Goal: Transaction & Acquisition: Purchase product/service

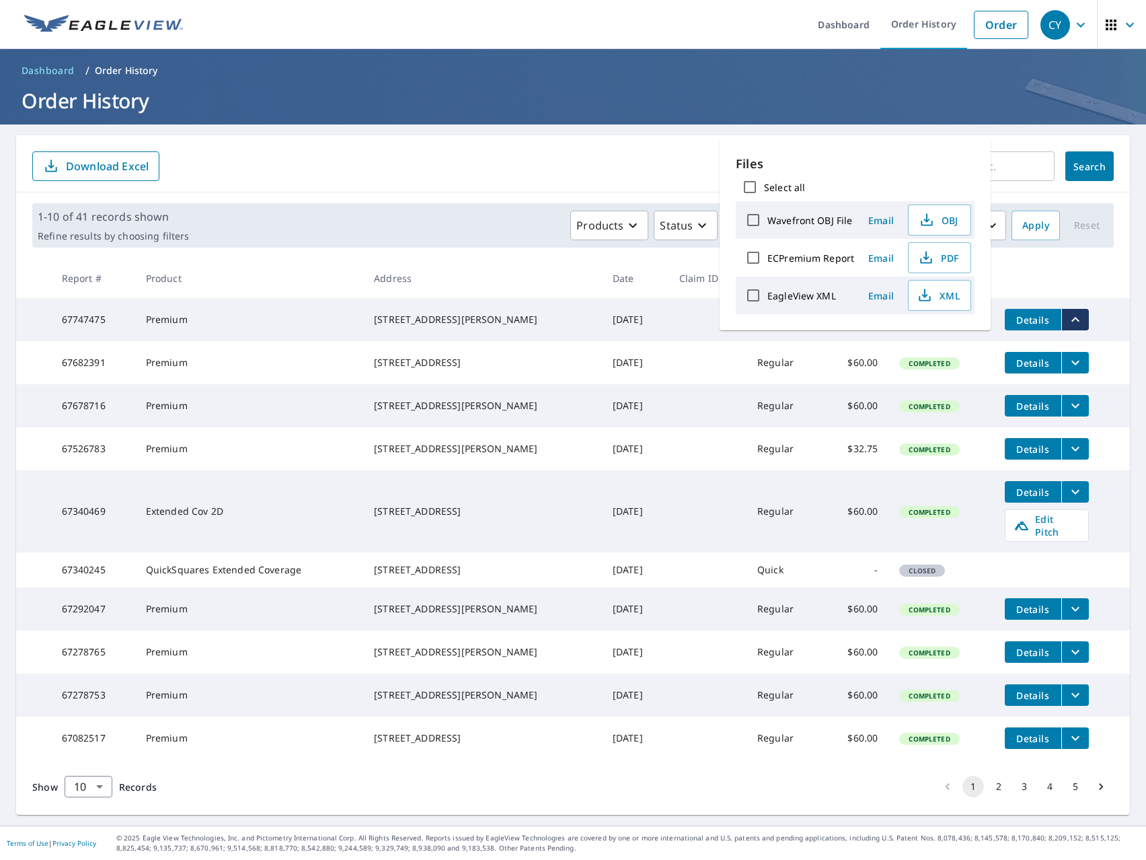
click at [509, 272] on th "Address" at bounding box center [482, 278] width 239 height 40
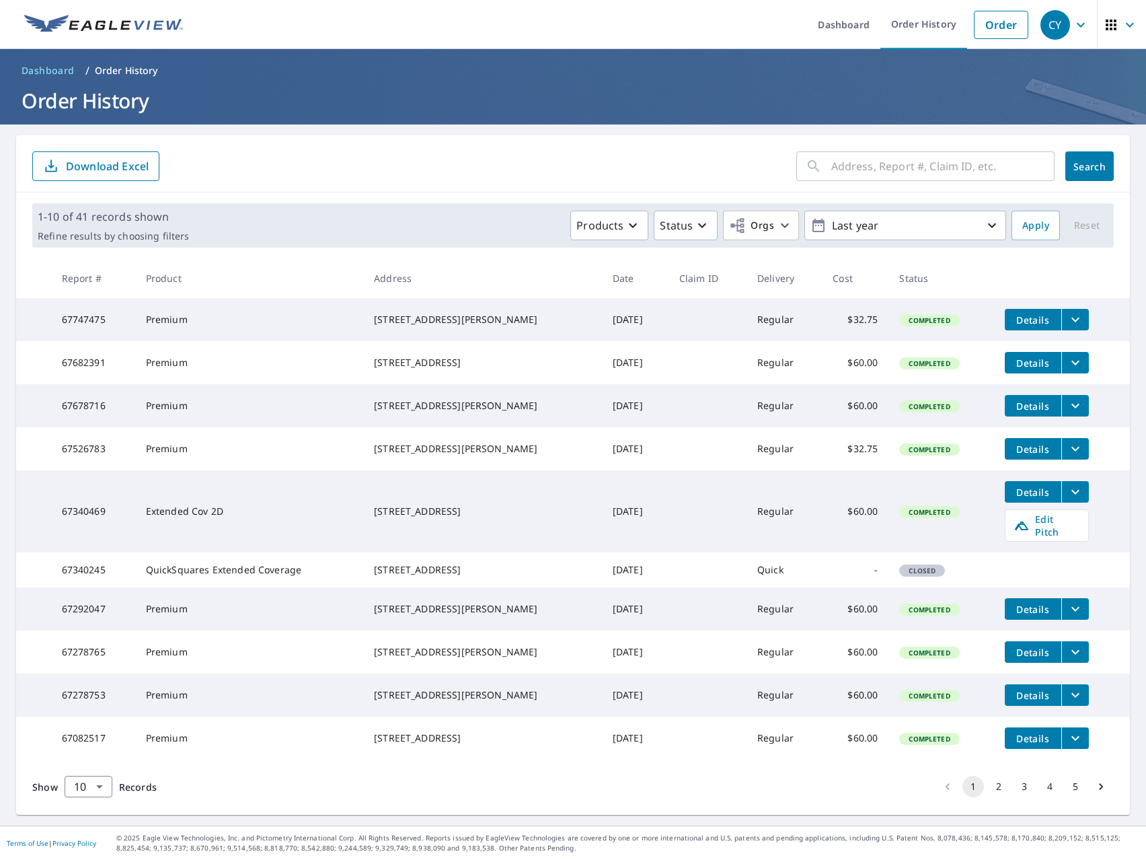
click at [1009, 298] on td "Details" at bounding box center [1062, 319] width 136 height 43
click at [994, 293] on th at bounding box center [1062, 278] width 136 height 40
click at [1008, 35] on link "Order" at bounding box center [1001, 25] width 54 height 28
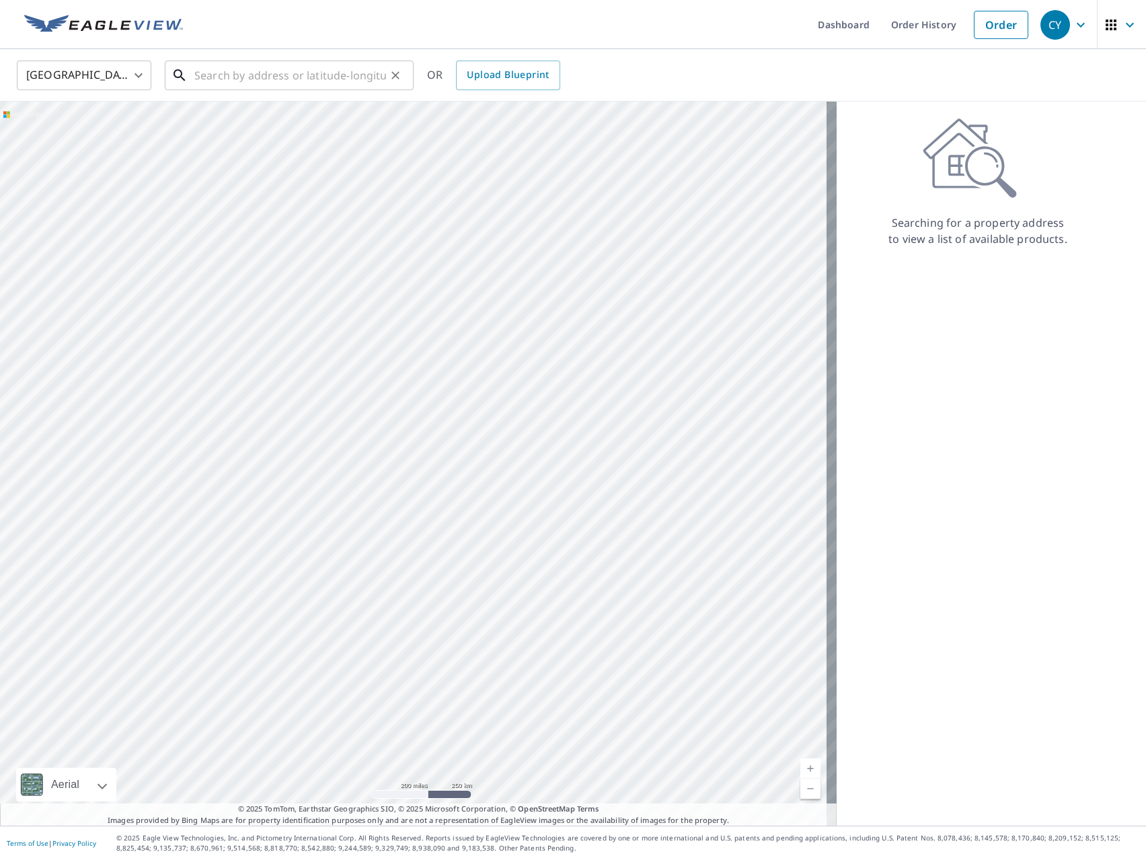
click at [227, 81] on input "text" at bounding box center [290, 76] width 192 height 38
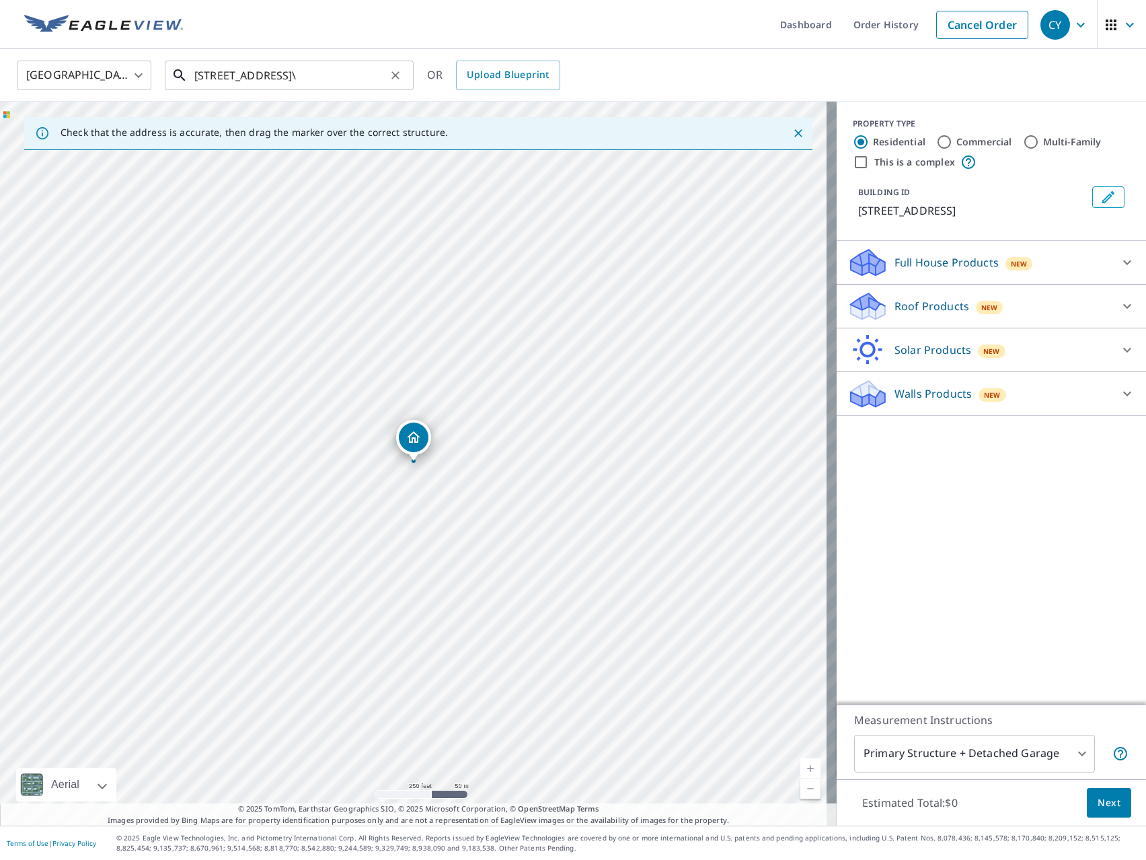
click at [299, 73] on input "[STREET_ADDRESS]\" at bounding box center [290, 76] width 192 height 38
click at [289, 71] on input "354 hawick ct" at bounding box center [290, 76] width 192 height 38
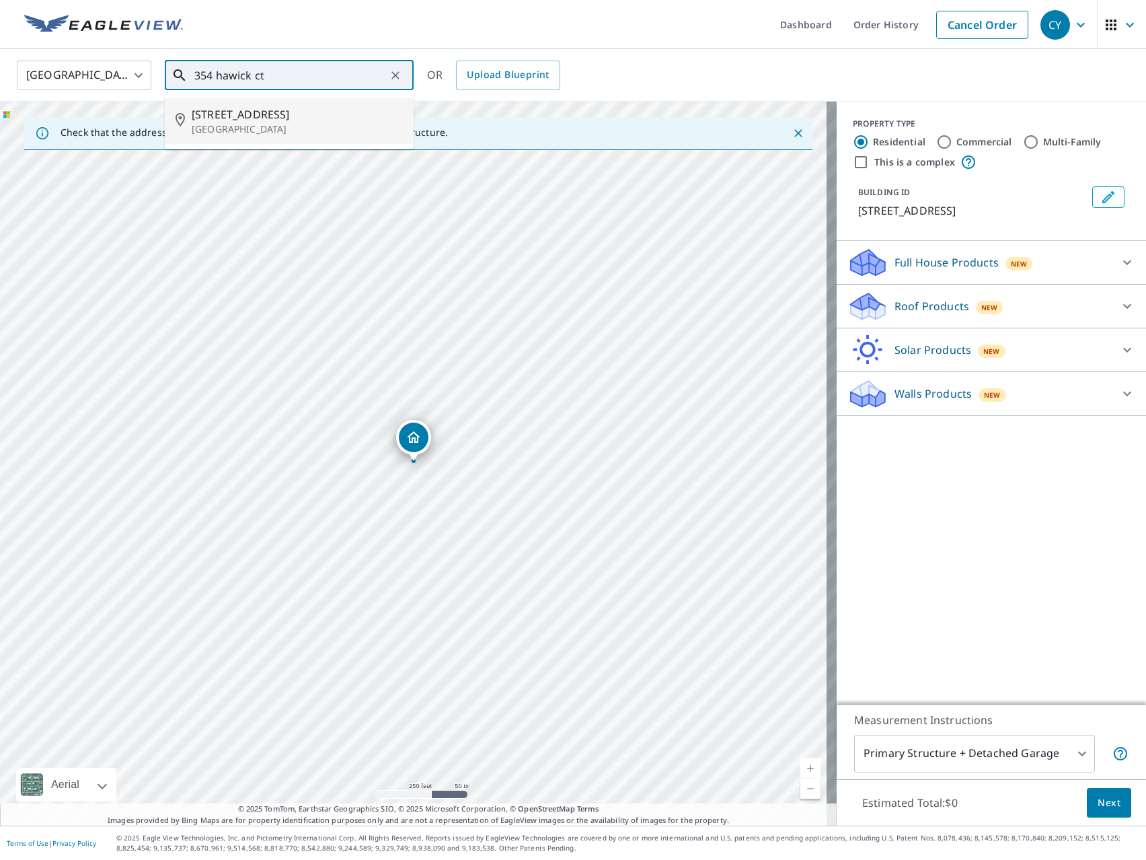
click at [258, 114] on span "[STREET_ADDRESS]" at bounding box center [297, 114] width 211 height 16
type input "[STREET_ADDRESS]"
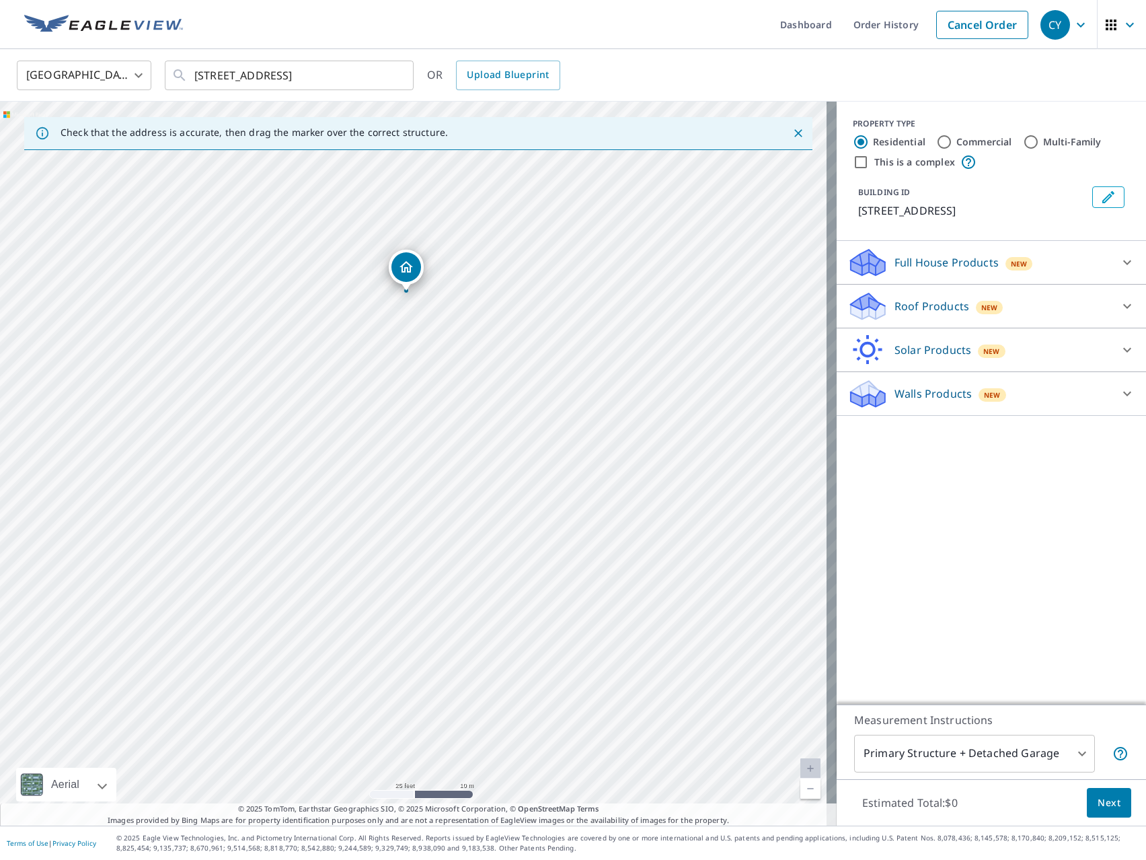
click at [919, 306] on p "Roof Products" at bounding box center [932, 306] width 75 height 16
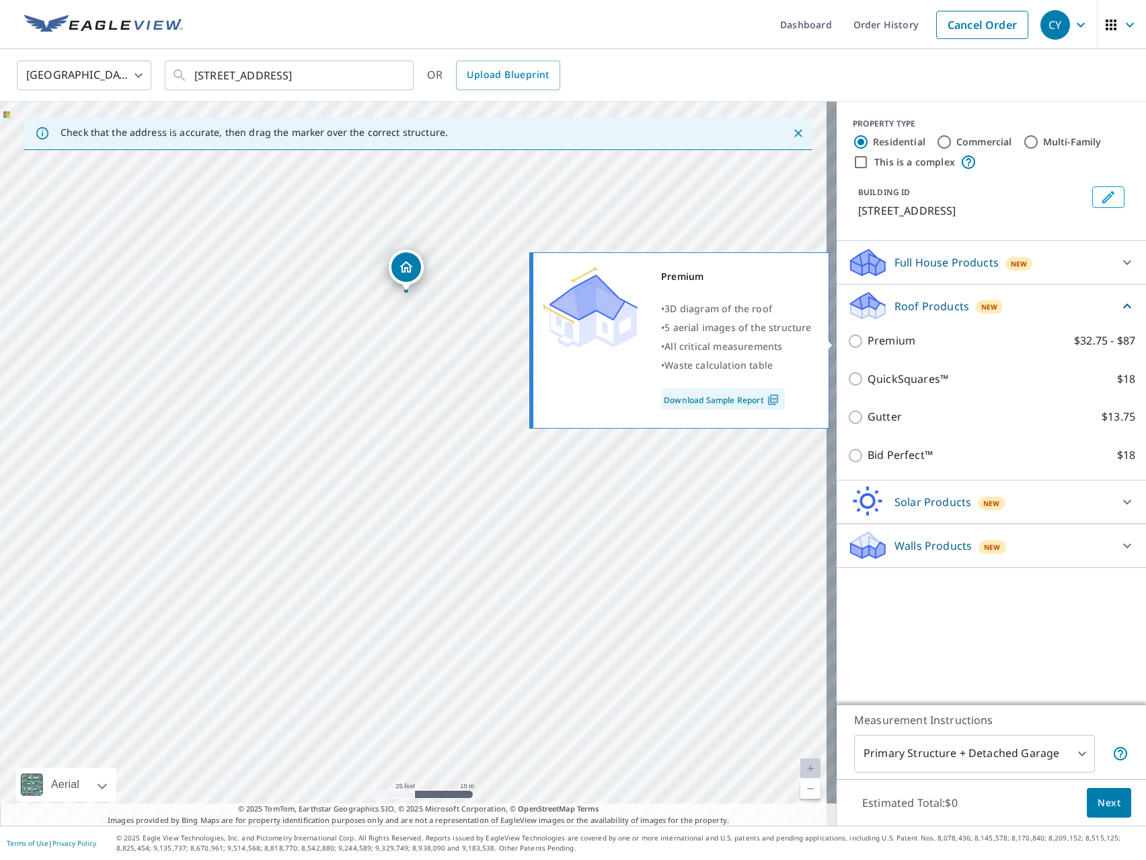
click at [910, 335] on label "Premium $32.75 - $87" at bounding box center [1002, 340] width 268 height 17
click at [868, 335] on input "Premium $32.75 - $87" at bounding box center [858, 341] width 20 height 16
checkbox input "true"
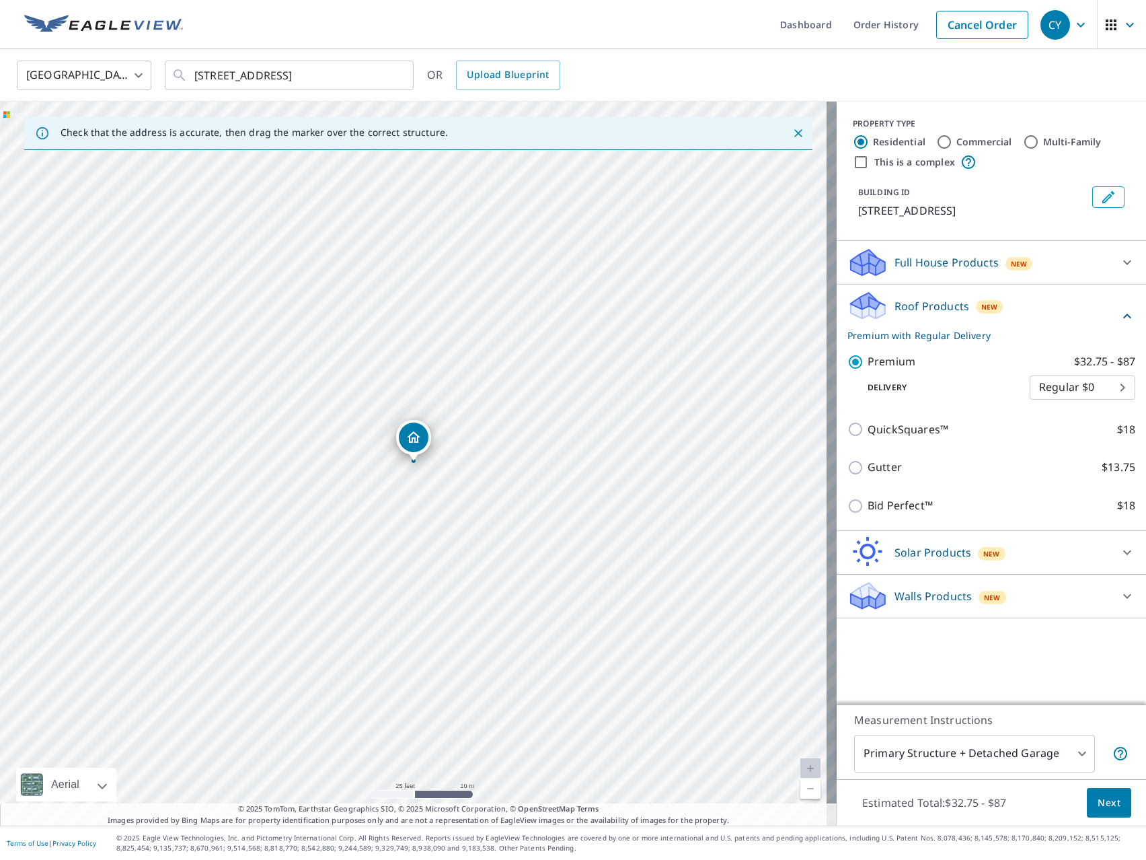
click at [1098, 801] on span "Next" at bounding box center [1109, 802] width 23 height 17
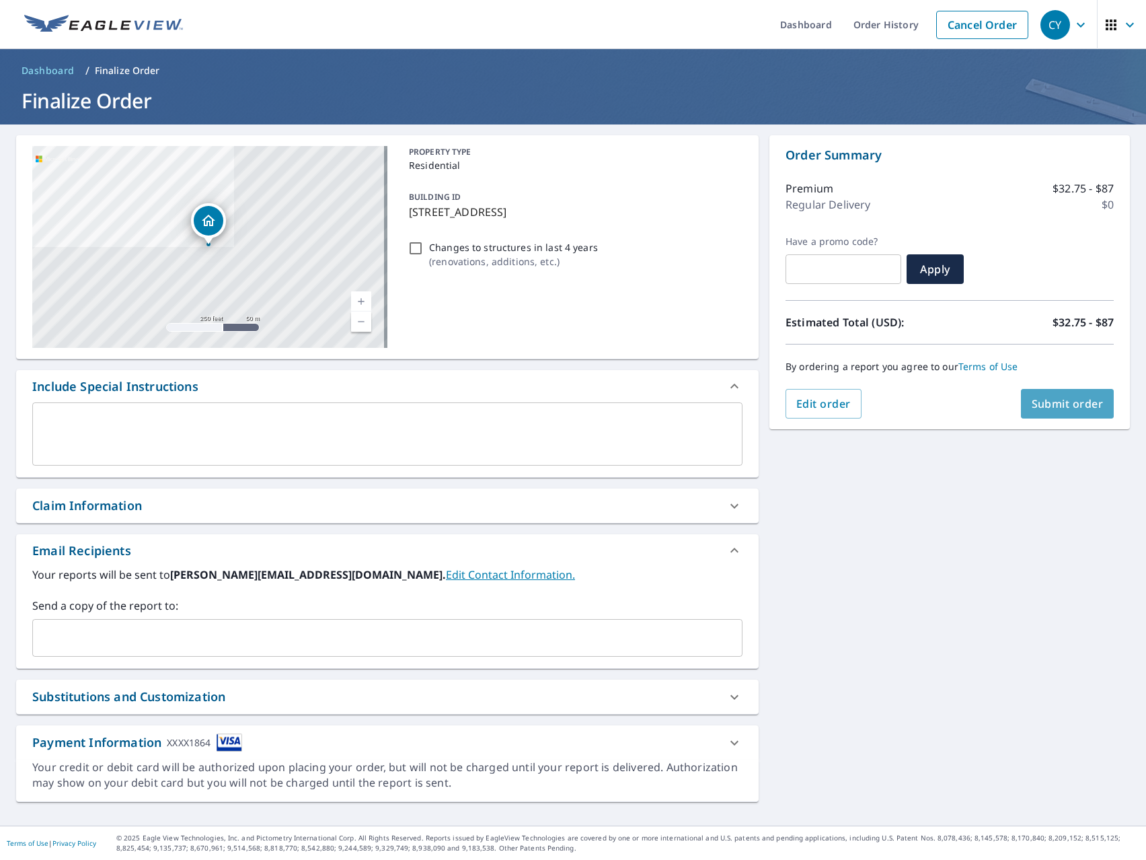
click at [1075, 413] on button "Submit order" at bounding box center [1068, 404] width 94 height 30
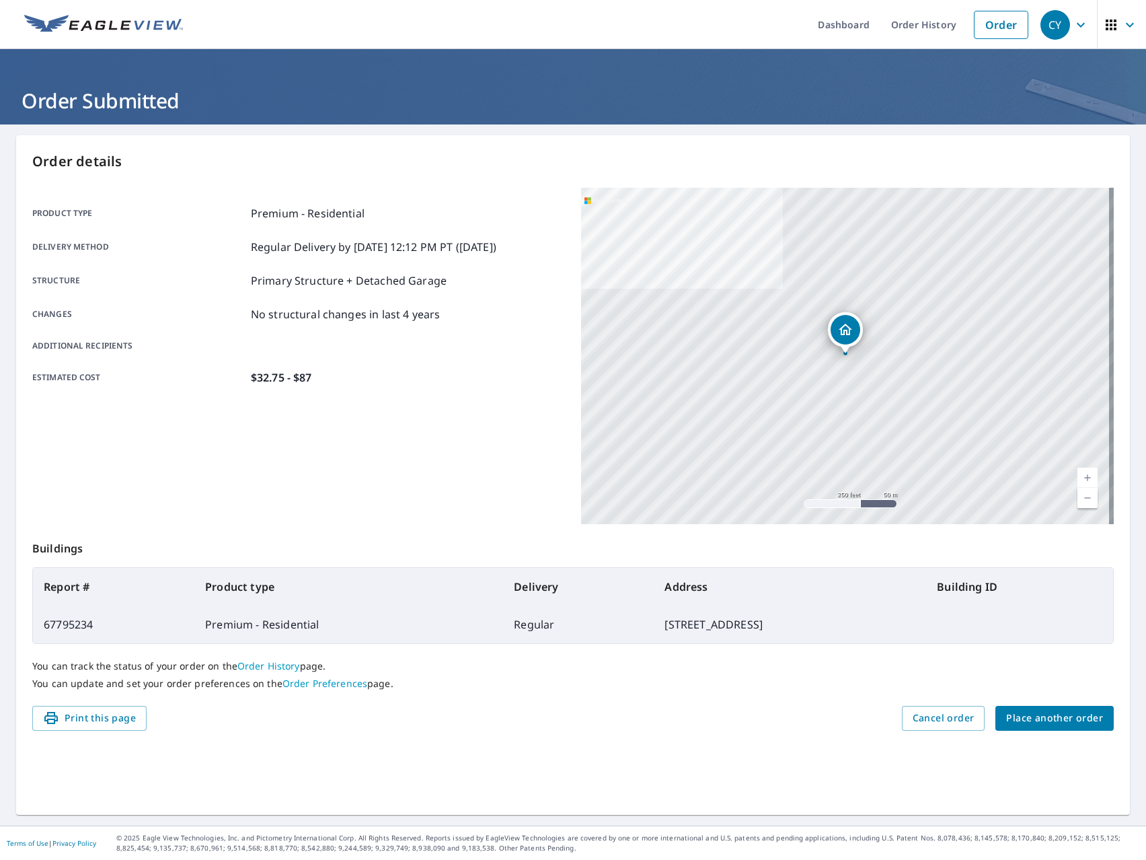
drag, startPoint x: 768, startPoint y: 623, endPoint x: 553, endPoint y: 632, distance: 215.5
click at [654, 632] on td "[STREET_ADDRESS]" at bounding box center [790, 624] width 272 height 38
copy td "[STREET_ADDRESS]"
